Goal: Information Seeking & Learning: Learn about a topic

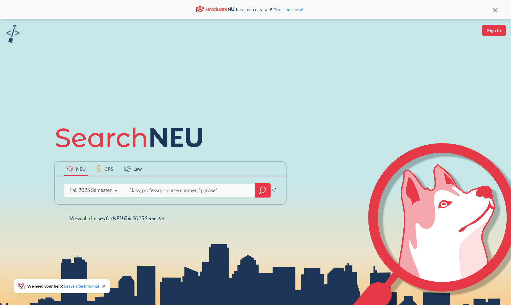
click at [160, 188] on input "search" at bounding box center [189, 190] width 123 height 12
type input "crypto"
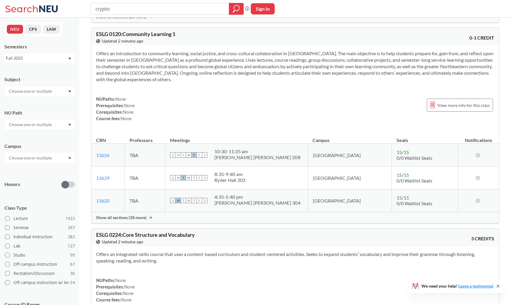
scroll to position [1164, 0]
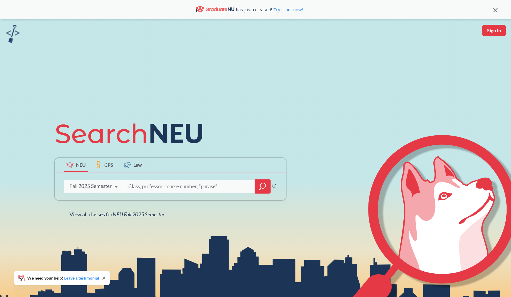
click at [258, 183] on div at bounding box center [262, 186] width 16 height 14
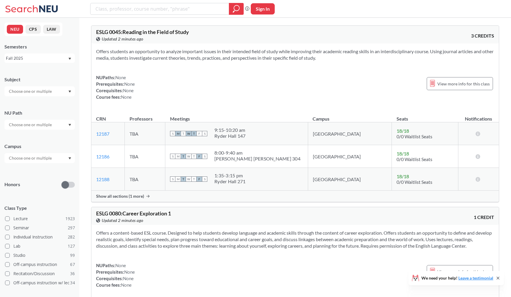
click at [55, 89] on div at bounding box center [39, 91] width 70 height 10
click at [53, 101] on div "CS ( 115 )" at bounding box center [41, 101] width 67 height 7
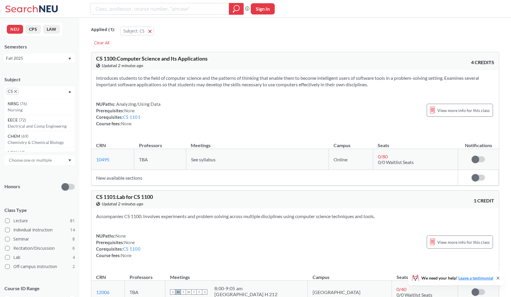
click at [126, 81] on section "Introduces students to the field of computer science and the patterns of thinki…" at bounding box center [295, 81] width 398 height 13
click at [15, 91] on icon "X to remove pill" at bounding box center [15, 91] width 3 height 3
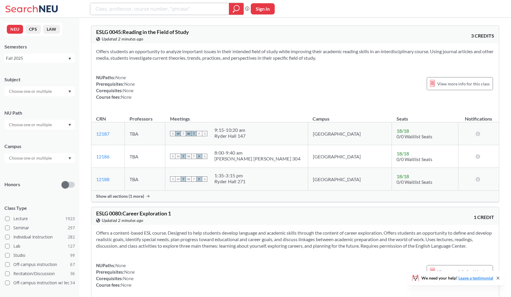
click at [164, 12] on input "search" at bounding box center [160, 9] width 130 height 10
type input "math 2341"
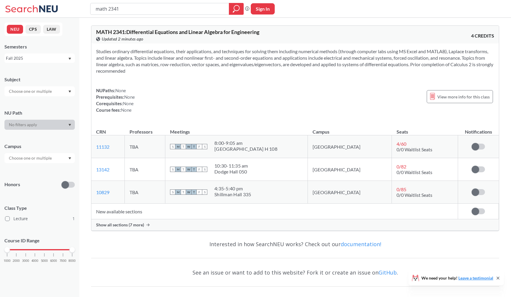
click at [176, 225] on div "Show all sections (7 more)" at bounding box center [294, 224] width 407 height 11
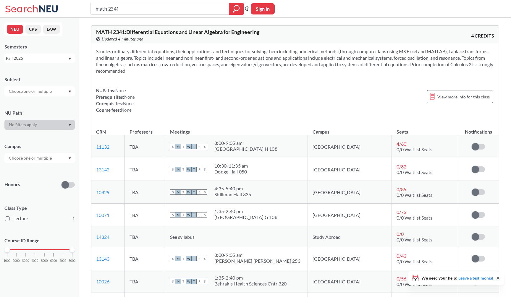
click at [278, 79] on div "Studies ordinary differential equations, their applications, and techniques for…" at bounding box center [294, 82] width 407 height 79
